Goal: Submit feedback/report problem

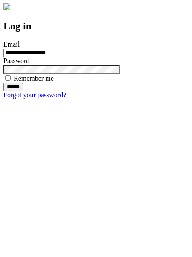
click at [23, 92] on input "******" at bounding box center [13, 87] width 20 height 9
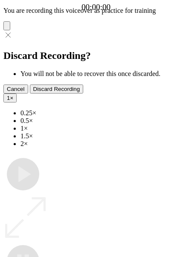
type input "**********"
